Goal: Task Accomplishment & Management: Manage account settings

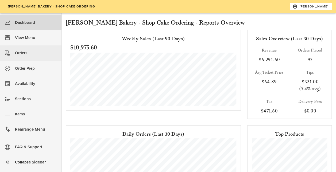
click at [22, 56] on div "Orders" at bounding box center [36, 53] width 42 height 9
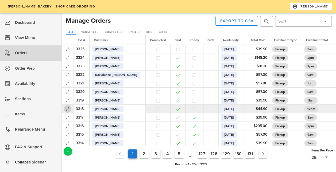
click at [69, 111] on icon "button" at bounding box center [67, 109] width 6 height 6
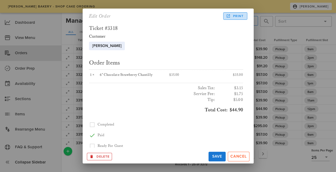
click at [242, 18] on span "Print" at bounding box center [235, 16] width 17 height 5
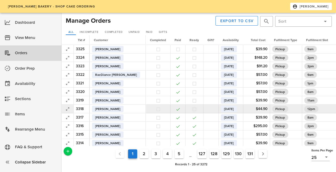
click at [192, 110] on button "button" at bounding box center [194, 109] width 5 height 5
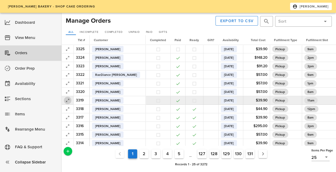
click at [67, 99] on icon "button" at bounding box center [67, 100] width 6 height 6
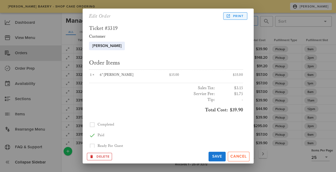
click at [240, 15] on span "Print" at bounding box center [235, 16] width 17 height 5
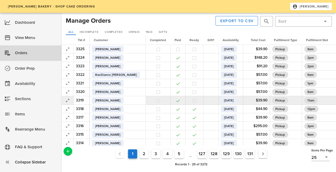
click at [192, 100] on button "button" at bounding box center [194, 100] width 5 height 5
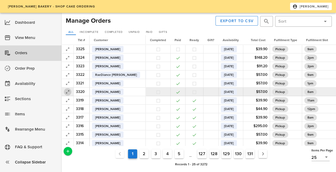
click at [68, 93] on icon "button" at bounding box center [67, 92] width 6 height 6
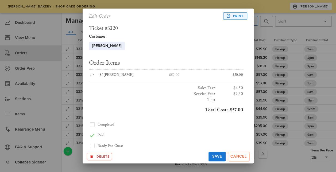
click at [235, 18] on span "Print" at bounding box center [235, 16] width 17 height 5
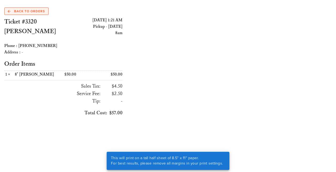
click at [24, 11] on span "Back to Orders" at bounding box center [26, 11] width 37 height 5
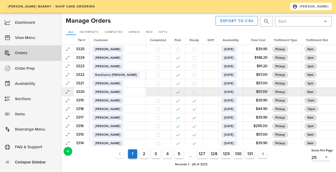
click at [192, 93] on button "button" at bounding box center [194, 92] width 5 height 5
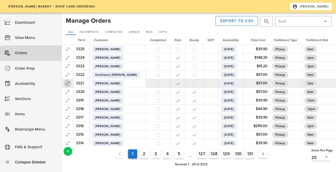
click at [68, 84] on icon "button" at bounding box center [67, 83] width 6 height 6
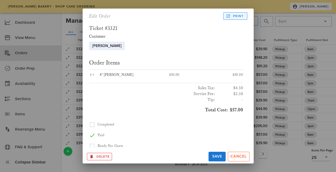
click at [235, 15] on span "Print" at bounding box center [235, 16] width 17 height 5
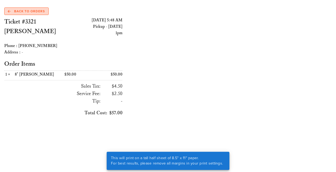
click at [28, 9] on span "Back to Orders" at bounding box center [26, 11] width 37 height 5
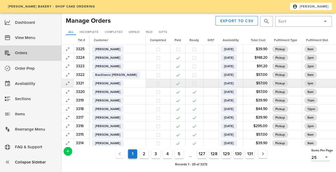
click at [192, 84] on button "button" at bounding box center [194, 83] width 5 height 5
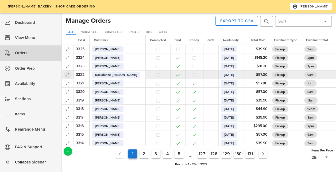
click at [68, 74] on icon "button" at bounding box center [67, 75] width 6 height 6
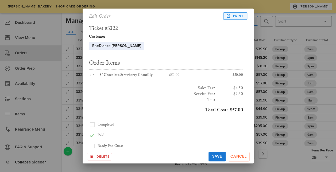
click at [239, 14] on span "Print" at bounding box center [235, 16] width 17 height 5
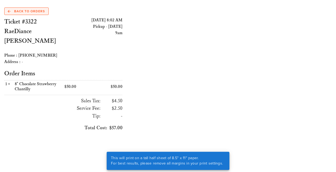
click at [25, 10] on span "Back to Orders" at bounding box center [26, 11] width 37 height 5
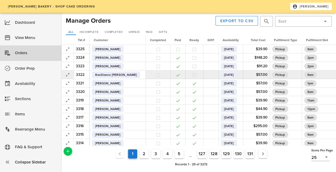
click at [192, 75] on button "button" at bounding box center [194, 75] width 5 height 5
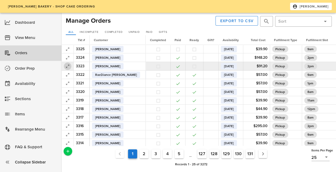
click at [69, 68] on icon "button" at bounding box center [67, 66] width 6 height 6
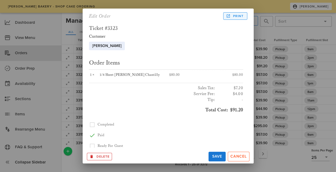
click at [241, 15] on span "Print" at bounding box center [235, 16] width 17 height 5
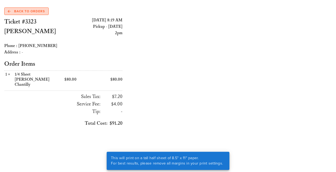
click at [24, 11] on span "Back to Orders" at bounding box center [26, 11] width 37 height 5
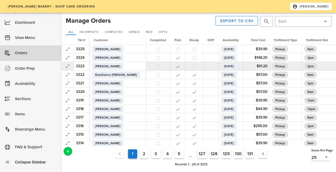
click at [192, 69] on button "button" at bounding box center [194, 66] width 5 height 5
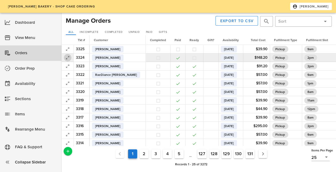
click at [68, 58] on icon "button" at bounding box center [67, 57] width 6 height 6
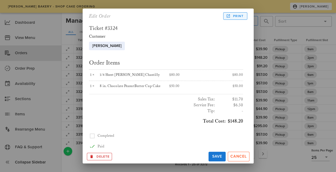
click at [239, 16] on span "Print" at bounding box center [235, 16] width 17 height 5
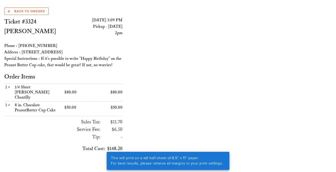
click at [30, 10] on span "Back to Orders" at bounding box center [26, 11] width 37 height 5
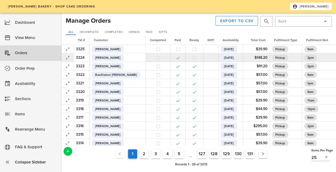
click at [192, 57] on button "button" at bounding box center [194, 58] width 5 height 5
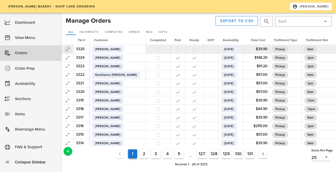
click at [67, 48] on icon "button" at bounding box center [67, 49] width 6 height 6
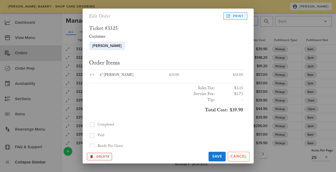
click at [236, 17] on span "Print" at bounding box center [235, 16] width 17 height 5
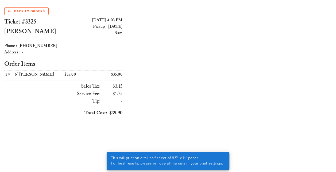
click at [29, 13] on span "Back to Orders" at bounding box center [26, 11] width 37 height 5
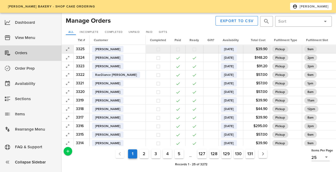
click at [192, 52] on button "button" at bounding box center [194, 49] width 5 height 5
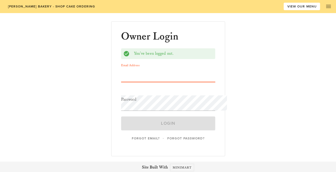
type input "cakes@bywaterbakery.com"
